Goal: Task Accomplishment & Management: Use online tool/utility

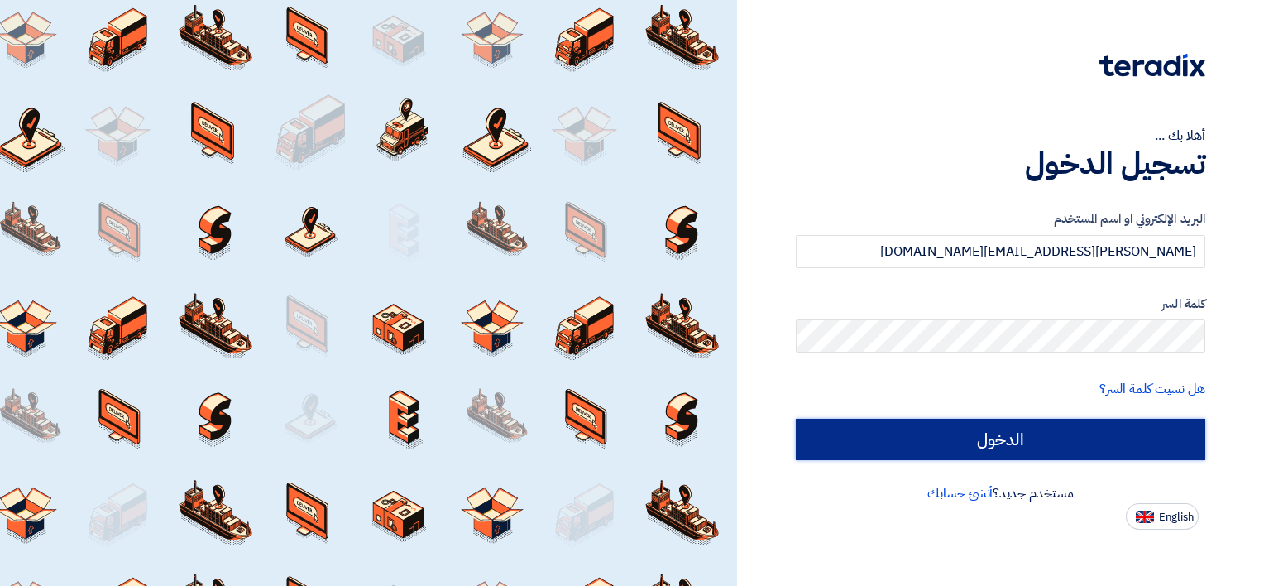
click at [1098, 440] on input "الدخول" at bounding box center [1001, 439] width 410 height 41
type input "Sign in"
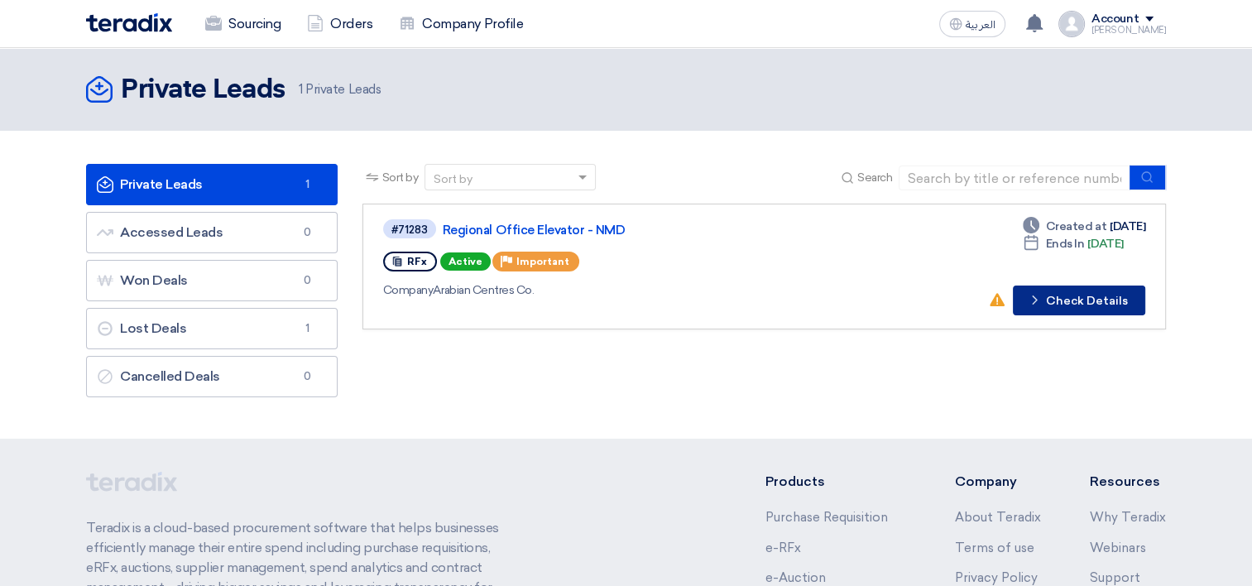
click at [1108, 304] on button "Check details Check Details" at bounding box center [1079, 300] width 132 height 30
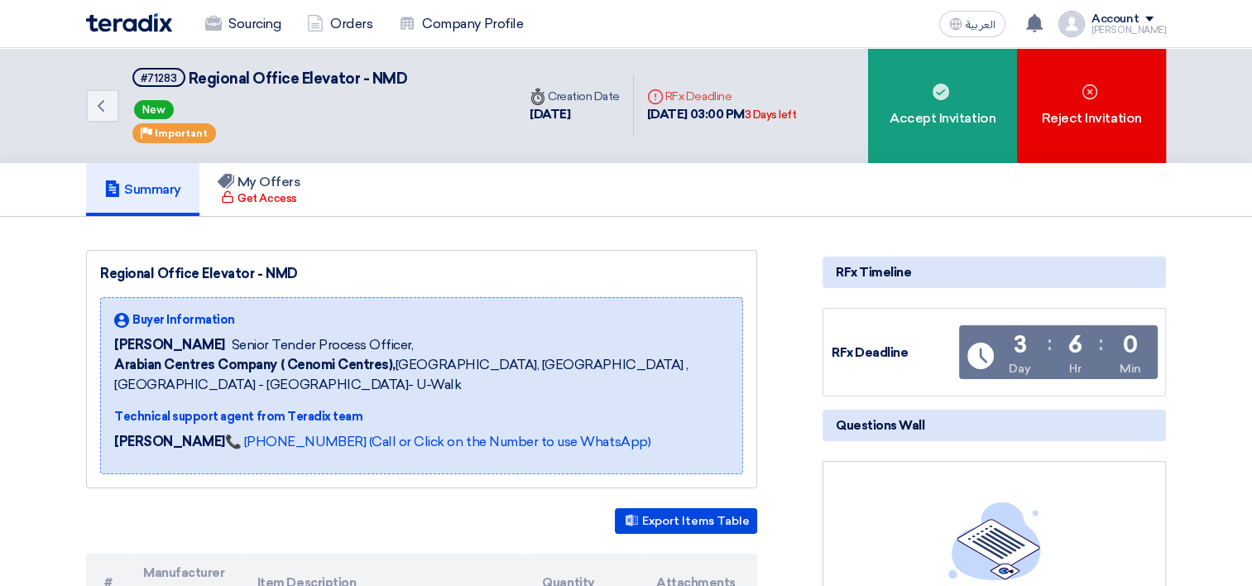
drag, startPoint x: 333, startPoint y: 196, endPoint x: 37, endPoint y: 22, distance: 343.4
click at [33, 51] on div "Back #71283 Regional Office Elevator - NMD New Priority Important Time Creation…" at bounding box center [626, 105] width 1252 height 115
drag, startPoint x: 27, startPoint y: 14, endPoint x: 903, endPoint y: 275, distance: 913.3
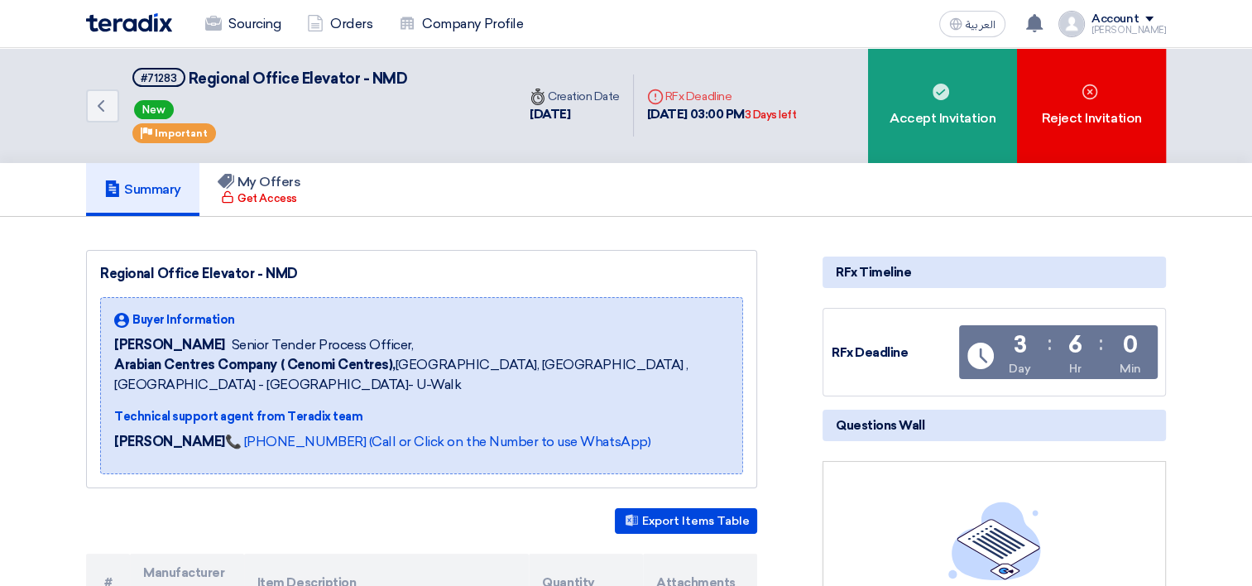
click at [761, 198] on div "Summary My Offers Get Access" at bounding box center [626, 189] width 1080 height 53
